Goal: Find specific page/section: Find specific page/section

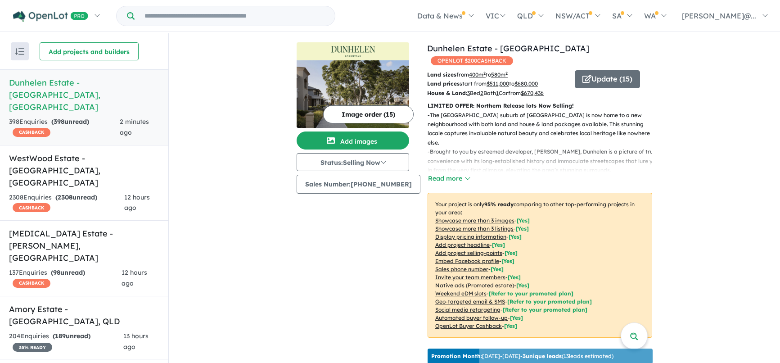
click at [187, 9] on input "Try estate name, suburb, builder or developer" at bounding box center [234, 15] width 197 height 19
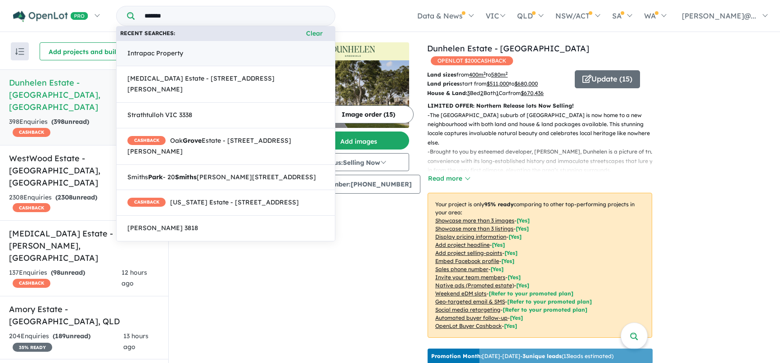
type input "*******"
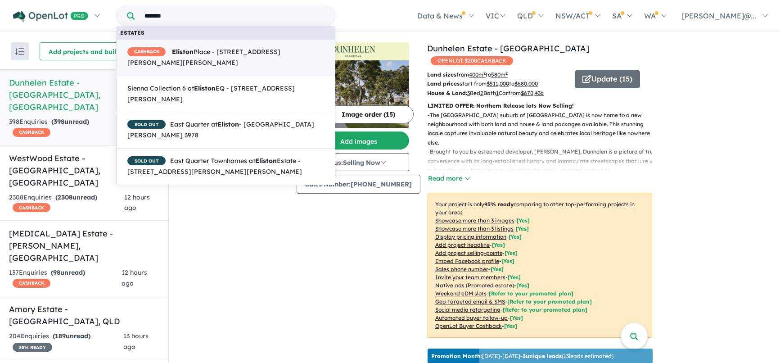
click at [234, 59] on span "CASHBACK Eliston Place - [STREET_ADDRESS][PERSON_NAME][PERSON_NAME]" at bounding box center [225, 58] width 197 height 22
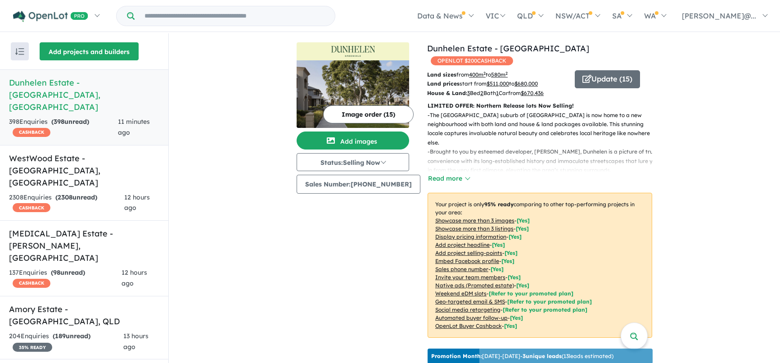
click at [95, 48] on button "Add projects and builders" at bounding box center [89, 51] width 99 height 18
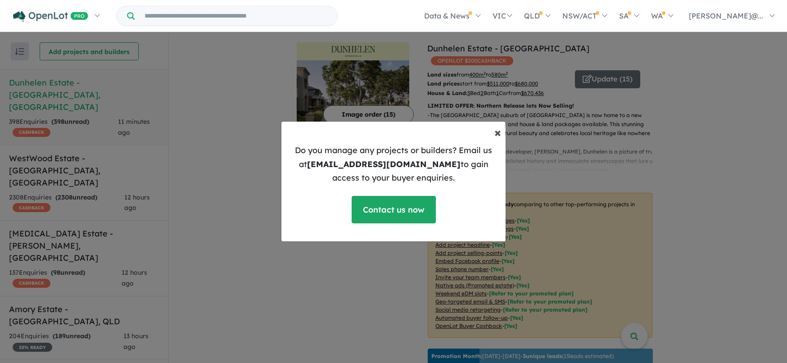
click at [497, 129] on span "×" at bounding box center [497, 132] width 7 height 16
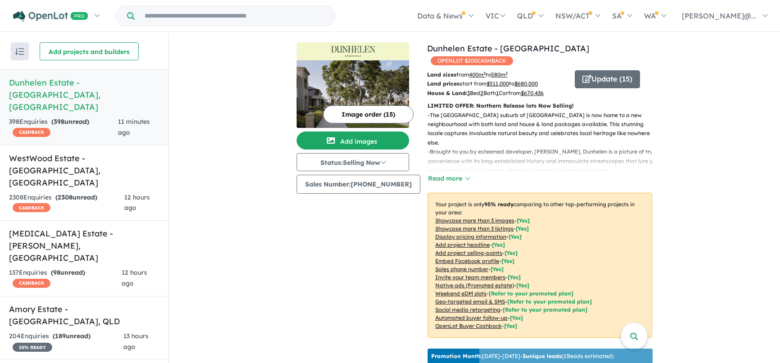
click at [12, 45] on button "button" at bounding box center [20, 51] width 18 height 18
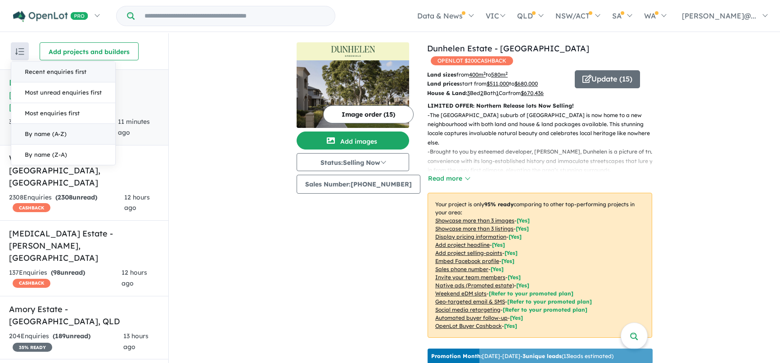
click at [71, 141] on button "By name (A-Z)" at bounding box center [63, 134] width 104 height 21
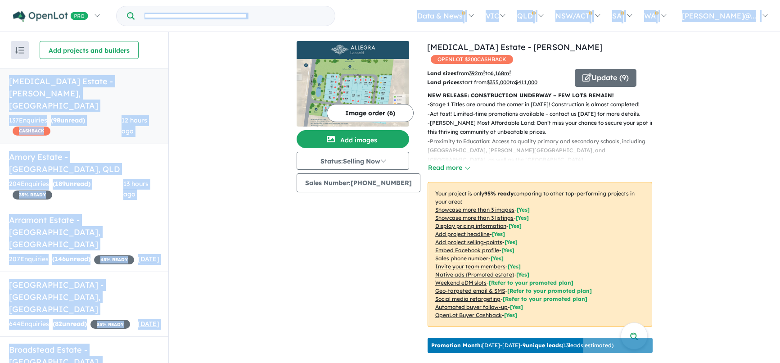
drag, startPoint x: 168, startPoint y: 111, endPoint x: 162, endPoint y: 28, distance: 83.1
click at [162, 28] on div "Homepage My Dashboard (39) Buyer Demand Index Suburb/Council Report Sales Train…" at bounding box center [390, 164] width 780 height 331
click at [74, 45] on button "Add projects and builders" at bounding box center [89, 50] width 99 height 18
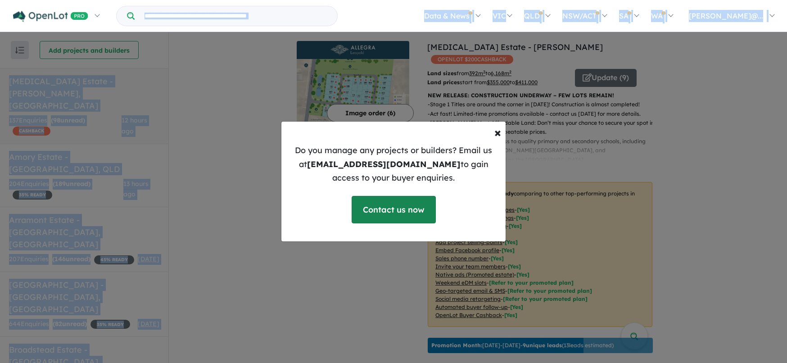
click at [368, 205] on link "Contact us now" at bounding box center [394, 209] width 84 height 27
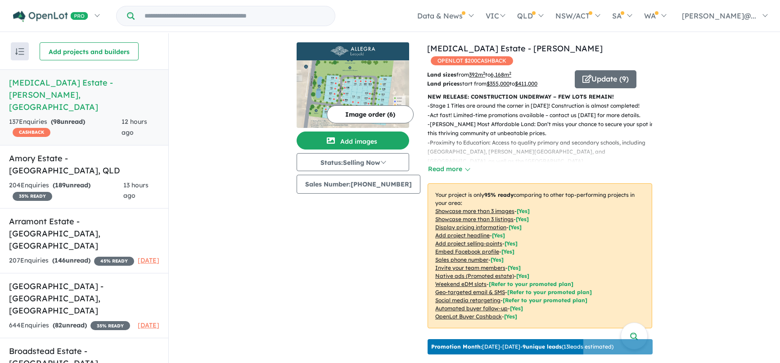
click at [251, 19] on input "Try estate name, suburb, builder or developer" at bounding box center [234, 15] width 197 height 19
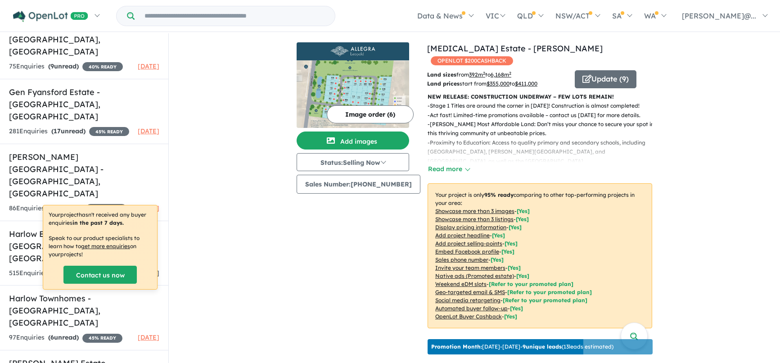
scroll to position [945, 0]
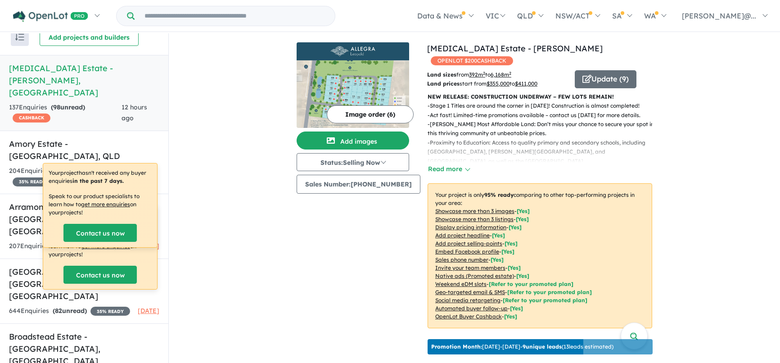
scroll to position [0, 0]
